Goal: Information Seeking & Learning: Learn about a topic

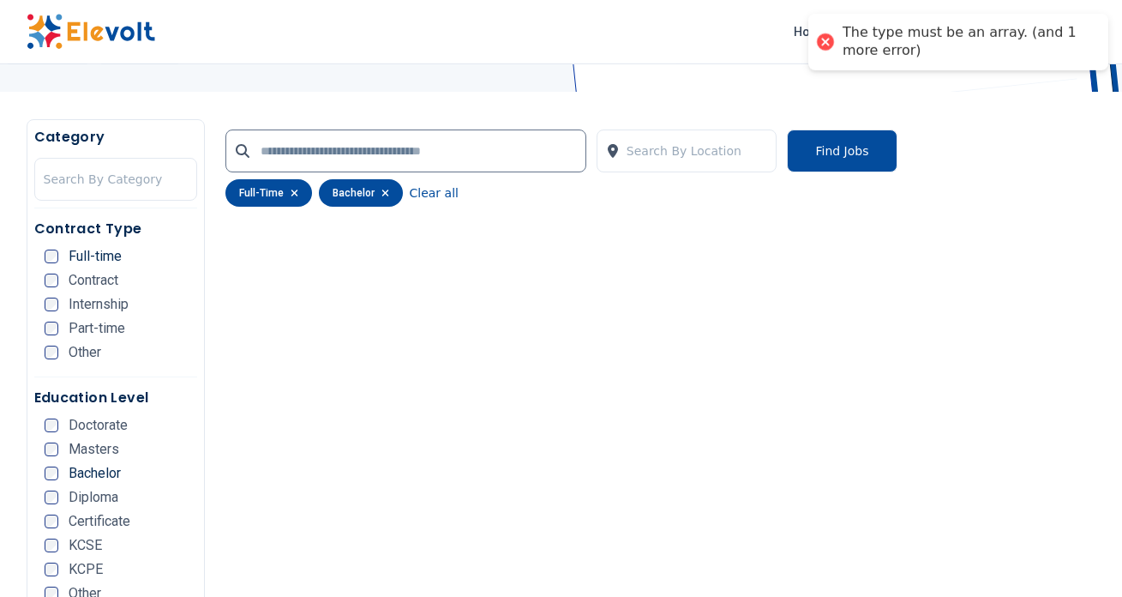
scroll to position [264, 0]
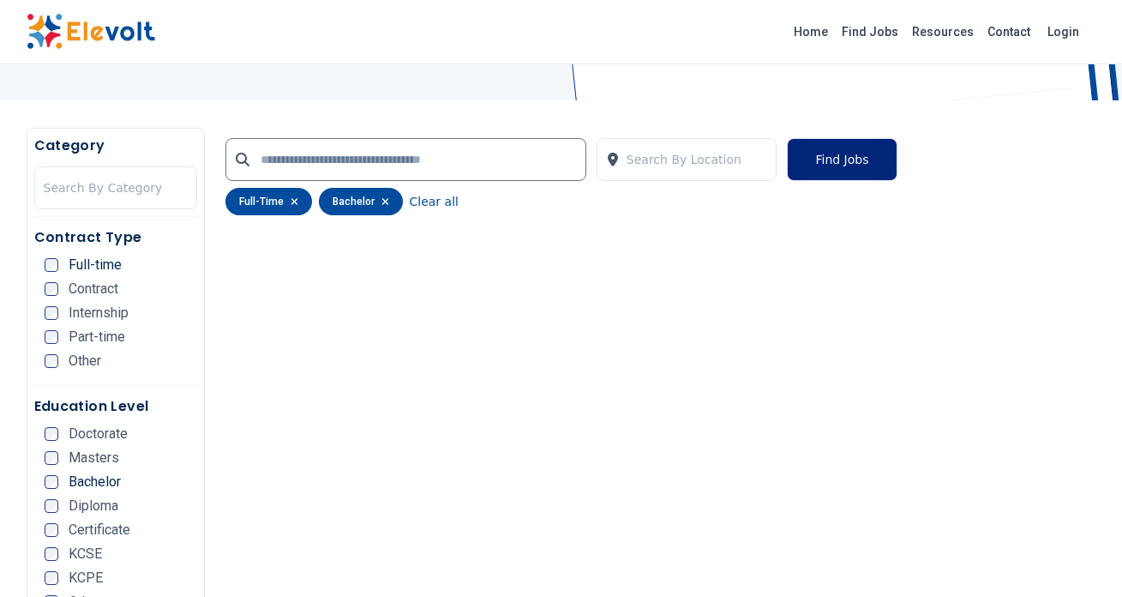
click at [829, 163] on button "Find Jobs" at bounding box center [842, 159] width 110 height 43
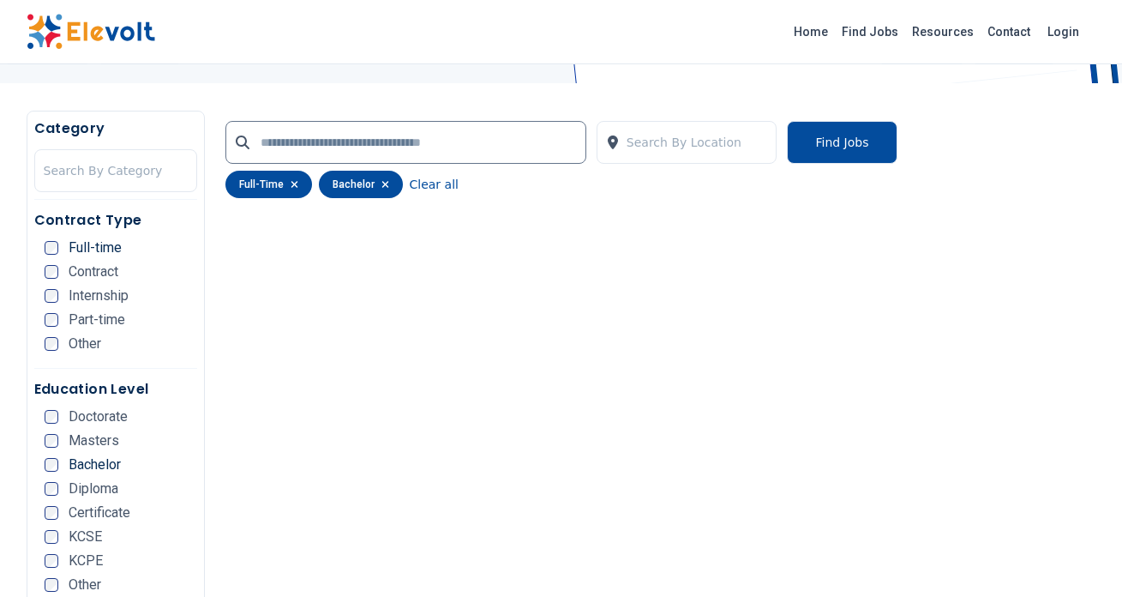
scroll to position [296, 0]
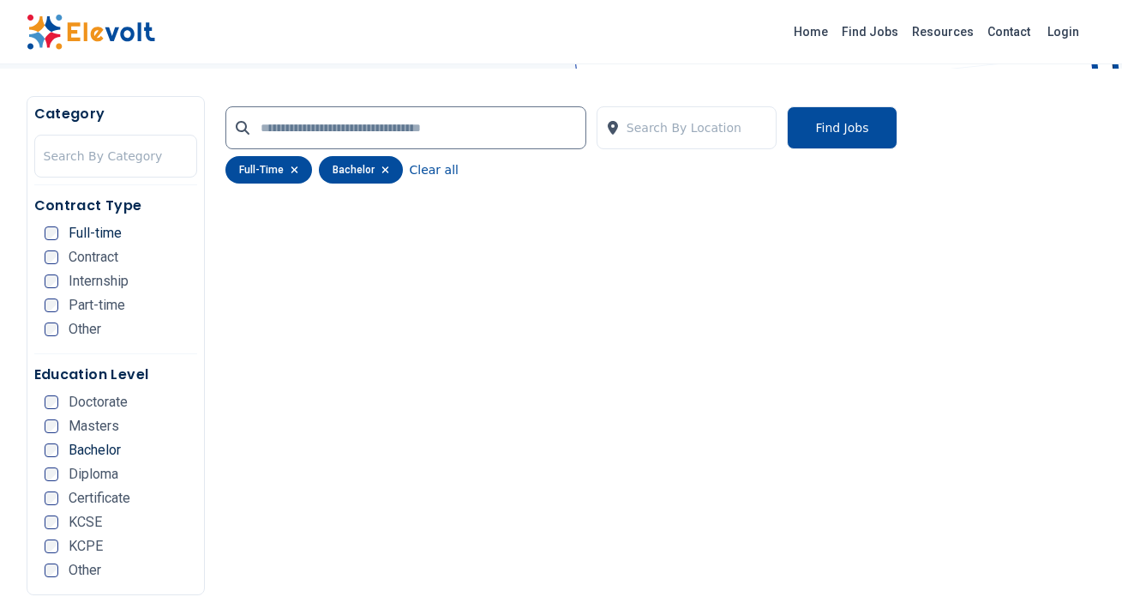
click at [291, 171] on icon "button" at bounding box center [294, 169] width 7 height 7
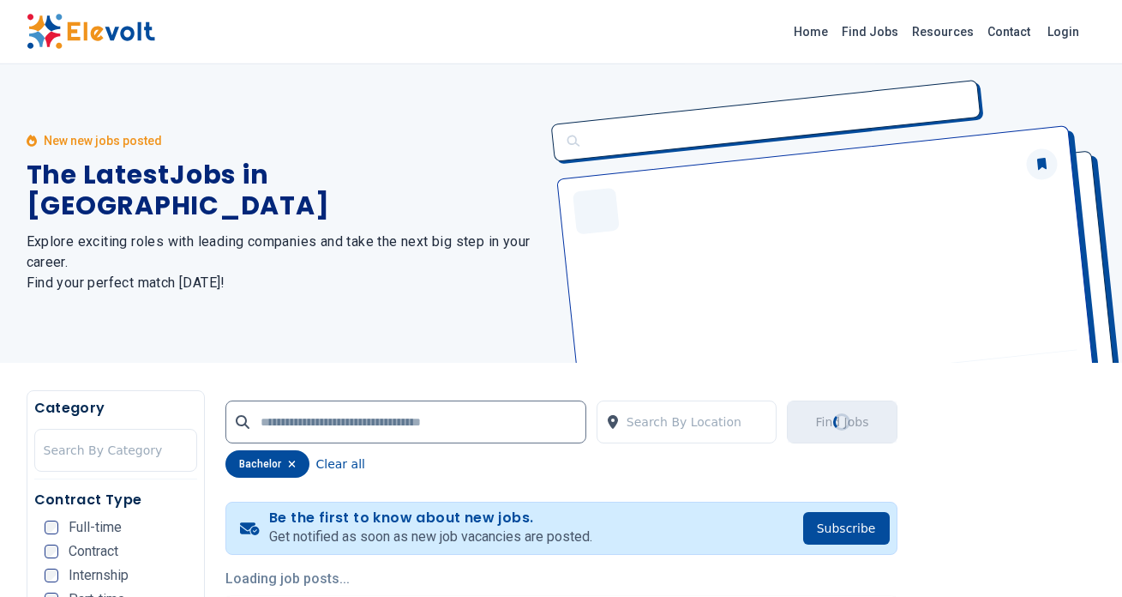
scroll to position [0, 0]
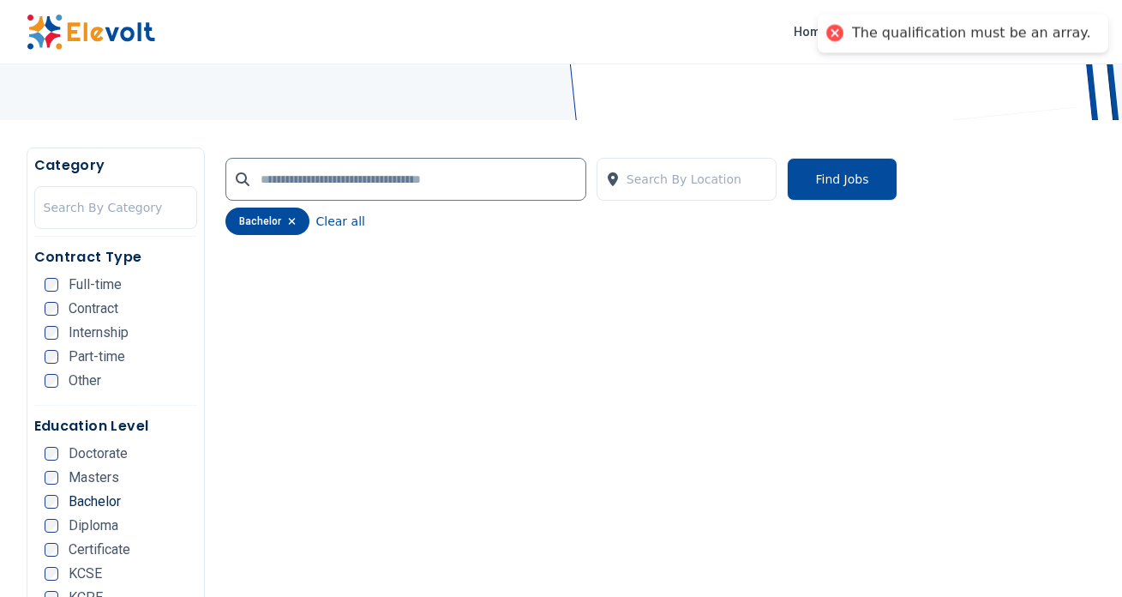
scroll to position [243, 0]
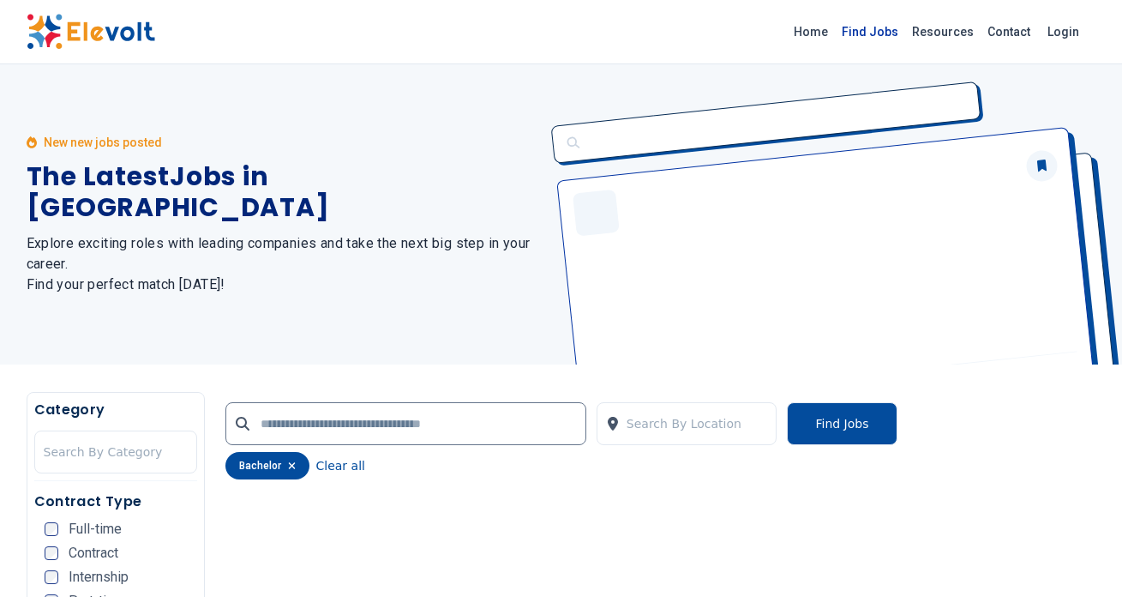
click at [867, 32] on link "Find Jobs" at bounding box center [870, 31] width 70 height 27
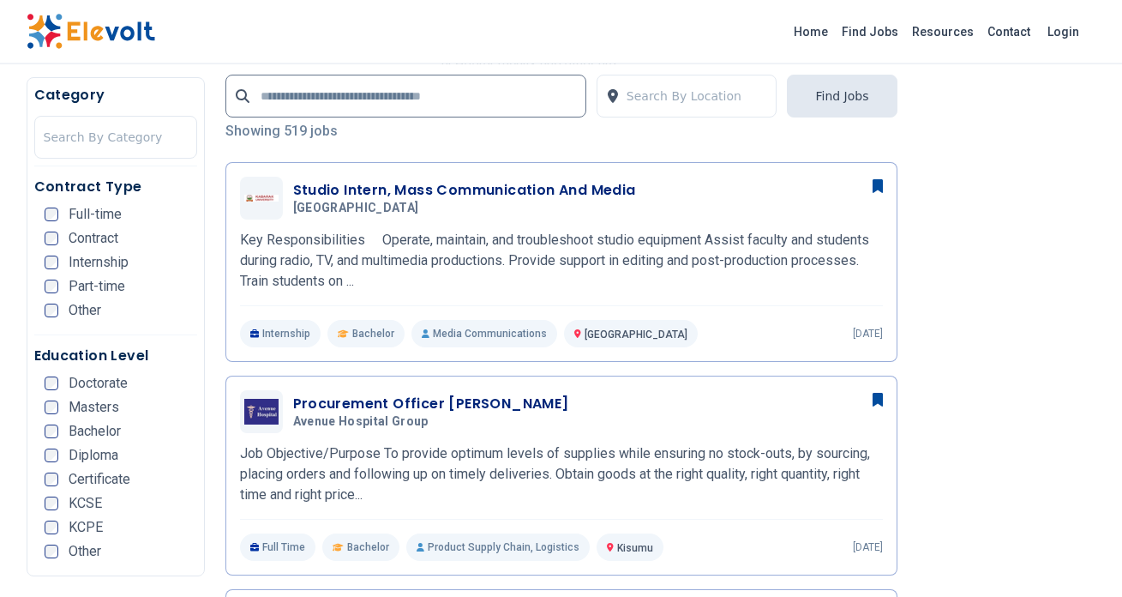
scroll to position [410, 0]
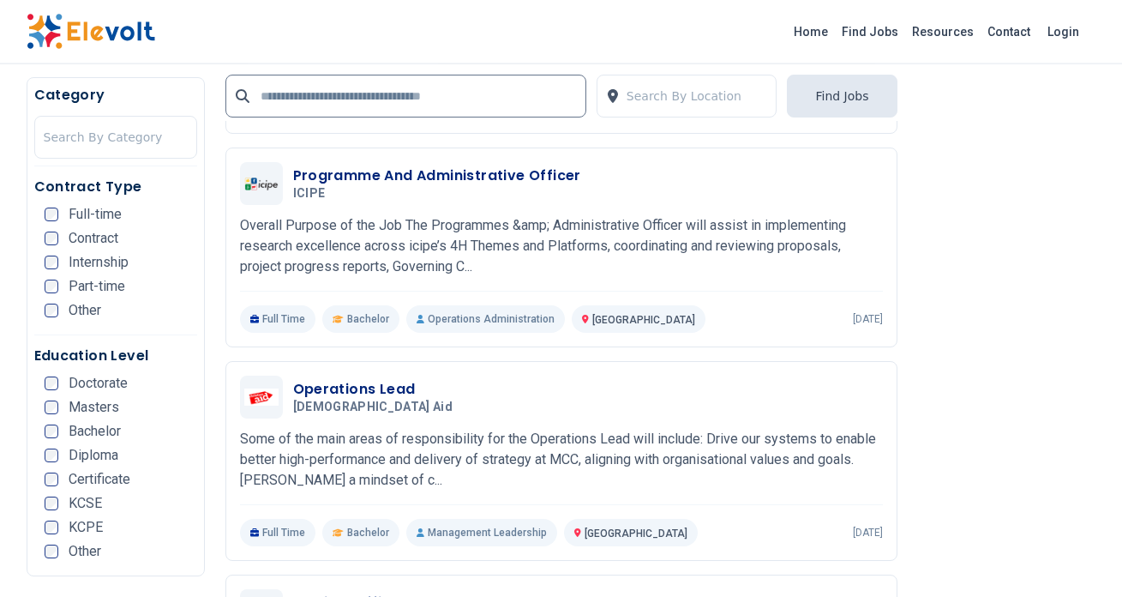
scroll to position [1768, 0]
